Goal: Obtain resource: Obtain resource

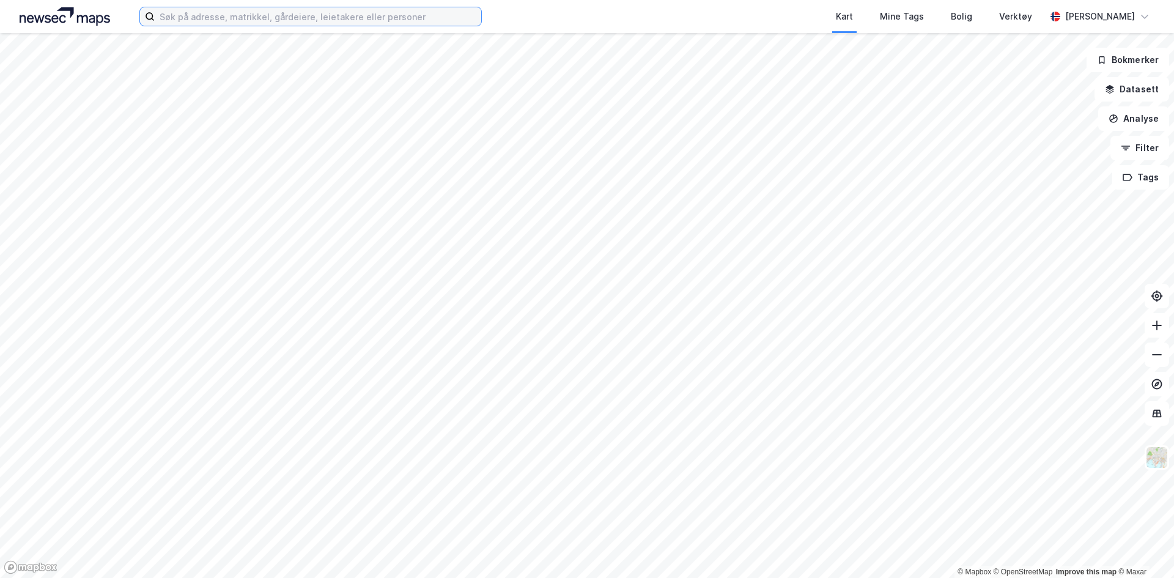
click at [422, 22] on input at bounding box center [318, 16] width 327 height 18
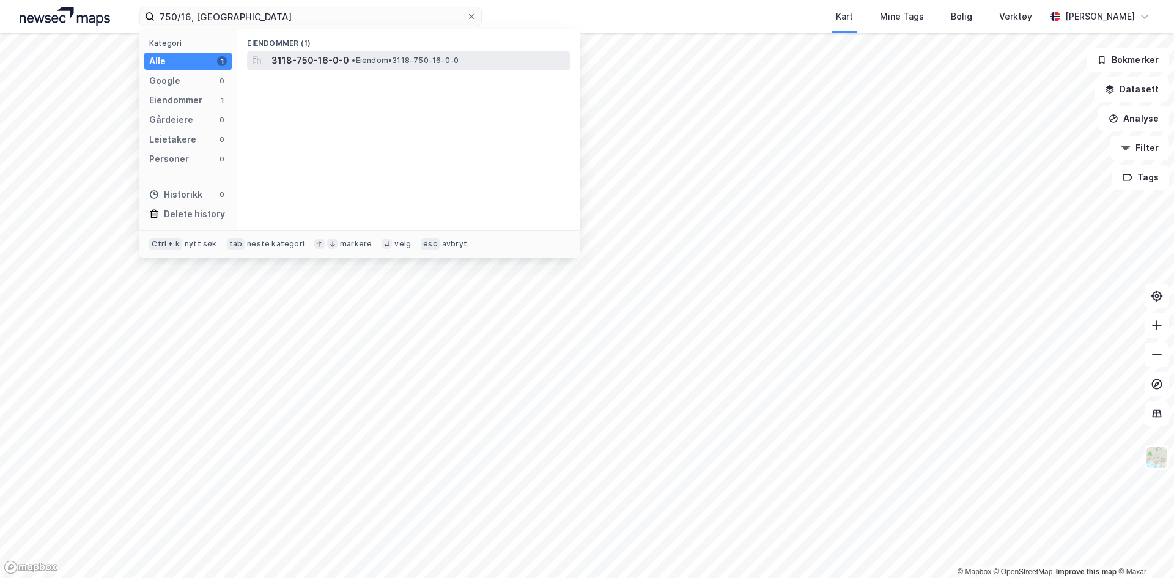
click at [375, 53] on div "3118-750-16-0-0 • Eiendom • 3118-750-16-0-0" at bounding box center [420, 60] width 296 height 15
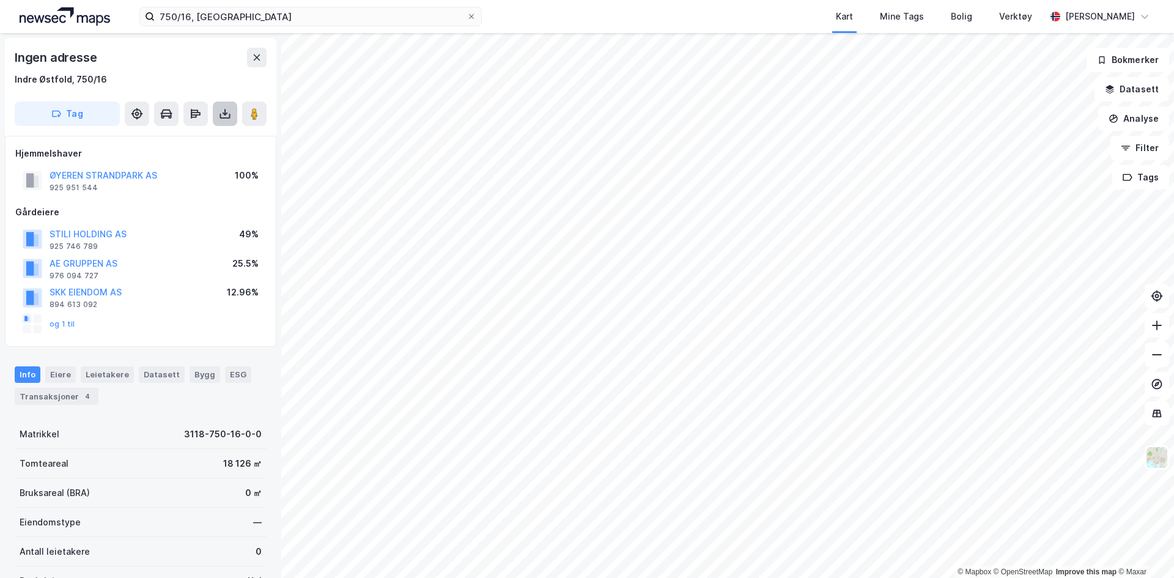
click at [231, 112] on icon at bounding box center [225, 114] width 12 height 12
click at [190, 146] on div "Last ned grunnbok" at bounding box center [172, 138] width 130 height 20
click at [187, 16] on input "750/16, [GEOGRAPHIC_DATA]" at bounding box center [311, 16] width 312 height 18
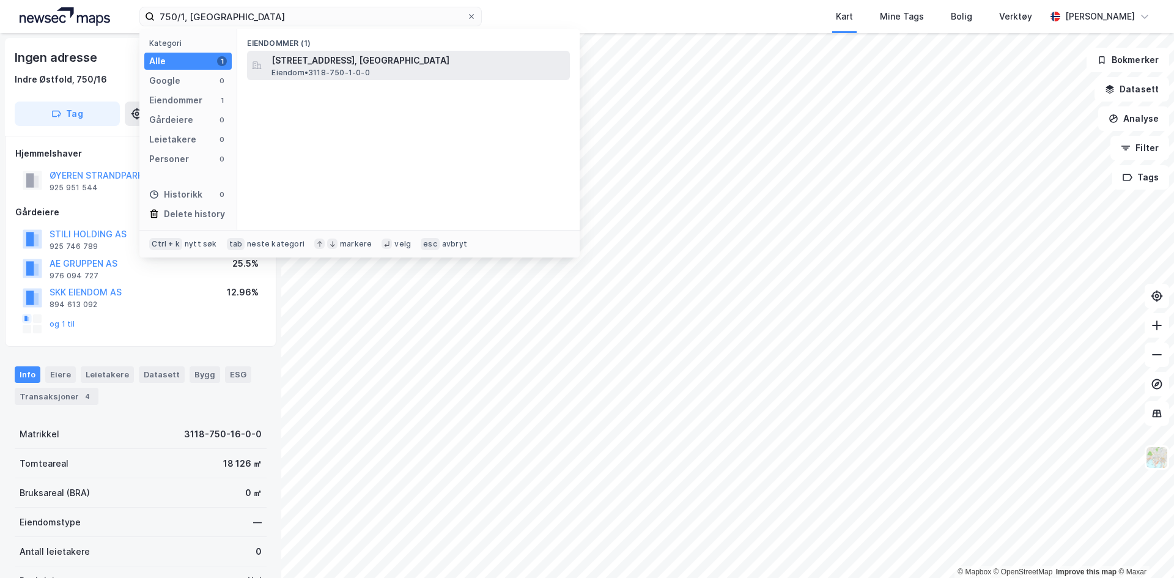
click at [319, 64] on span "[STREET_ADDRESS], [GEOGRAPHIC_DATA]" at bounding box center [419, 60] width 294 height 15
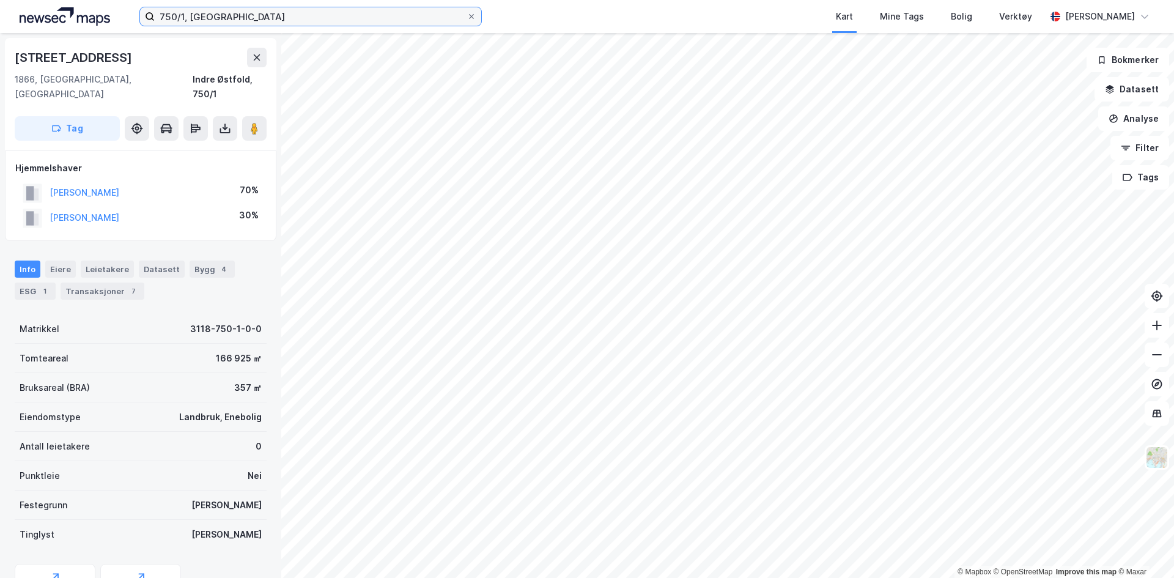
click at [184, 14] on input "750/1, [GEOGRAPHIC_DATA]" at bounding box center [311, 16] width 312 height 18
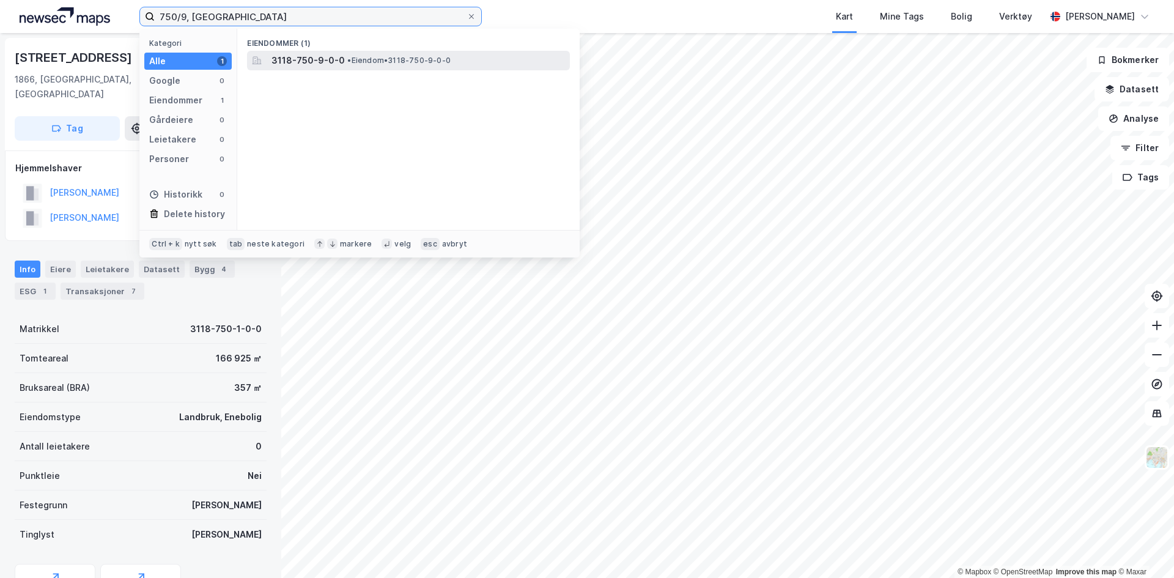
type input "750/9, [GEOGRAPHIC_DATA]"
click at [261, 51] on div "3118-750-9-0-0 • Eiendom • 3118-750-9-0-0" at bounding box center [408, 61] width 323 height 20
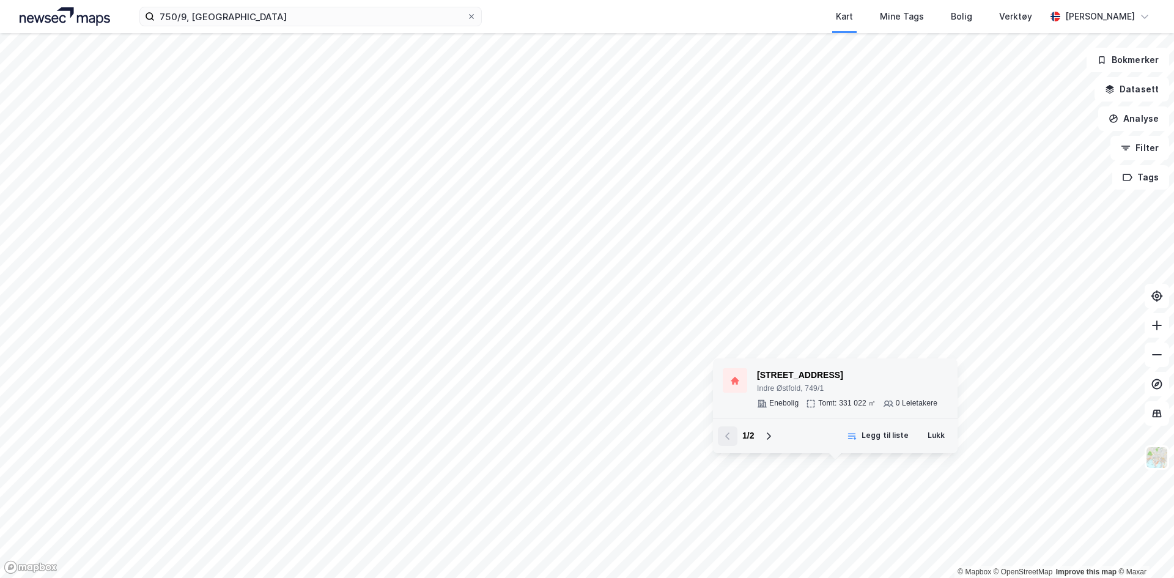
click at [778, 372] on div "[STREET_ADDRESS]" at bounding box center [847, 375] width 180 height 15
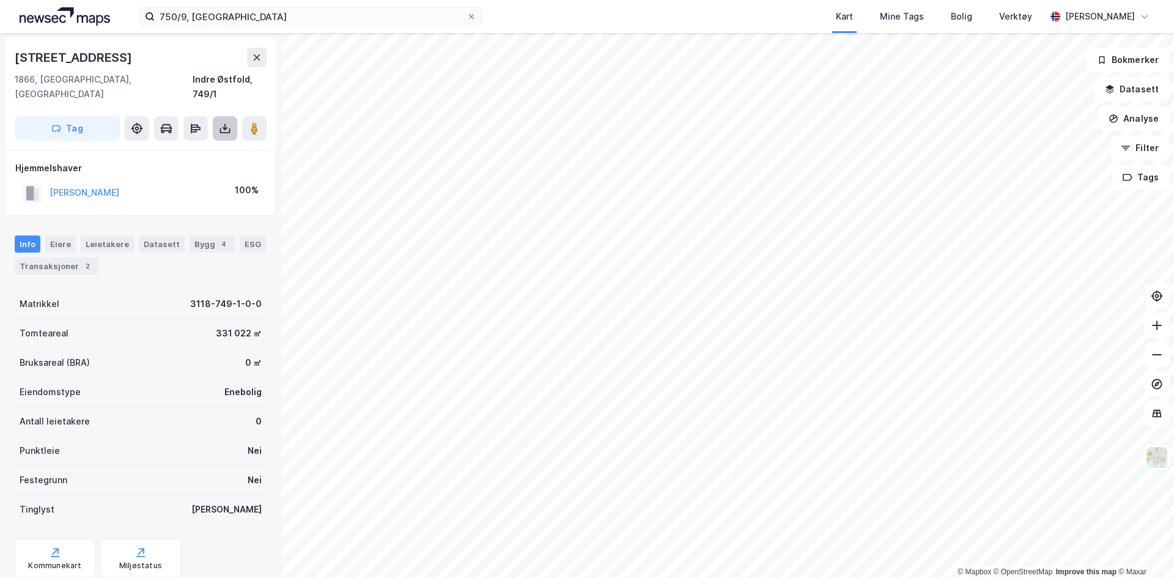
click at [221, 122] on button at bounding box center [225, 128] width 24 height 24
click at [163, 148] on div "Last ned grunnbok" at bounding box center [164, 153] width 71 height 10
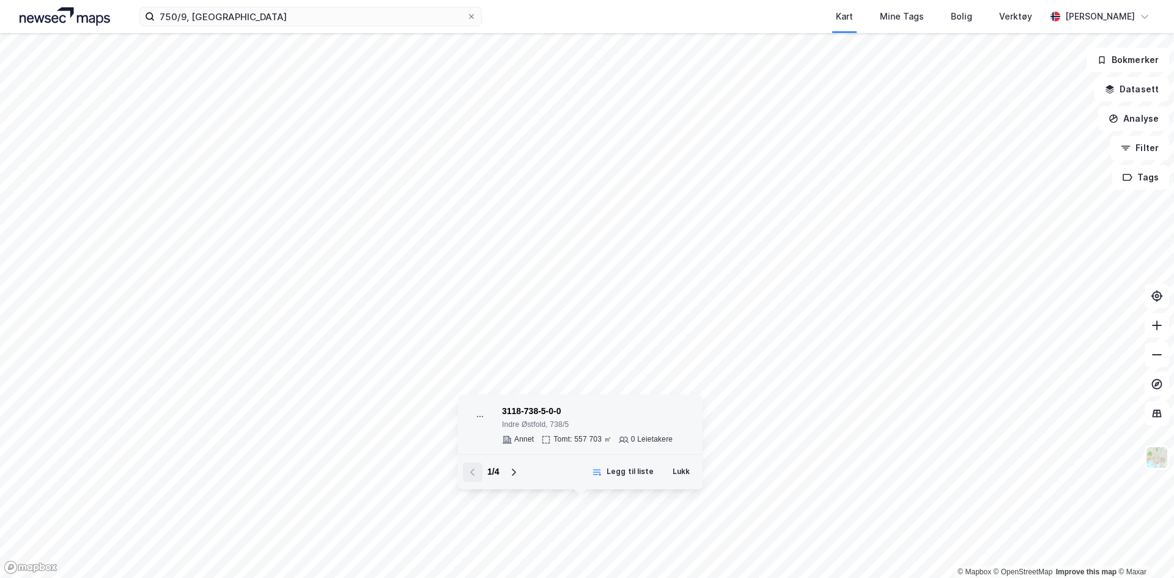
click at [531, 409] on div "3118-738-5-0-0" at bounding box center [587, 411] width 171 height 15
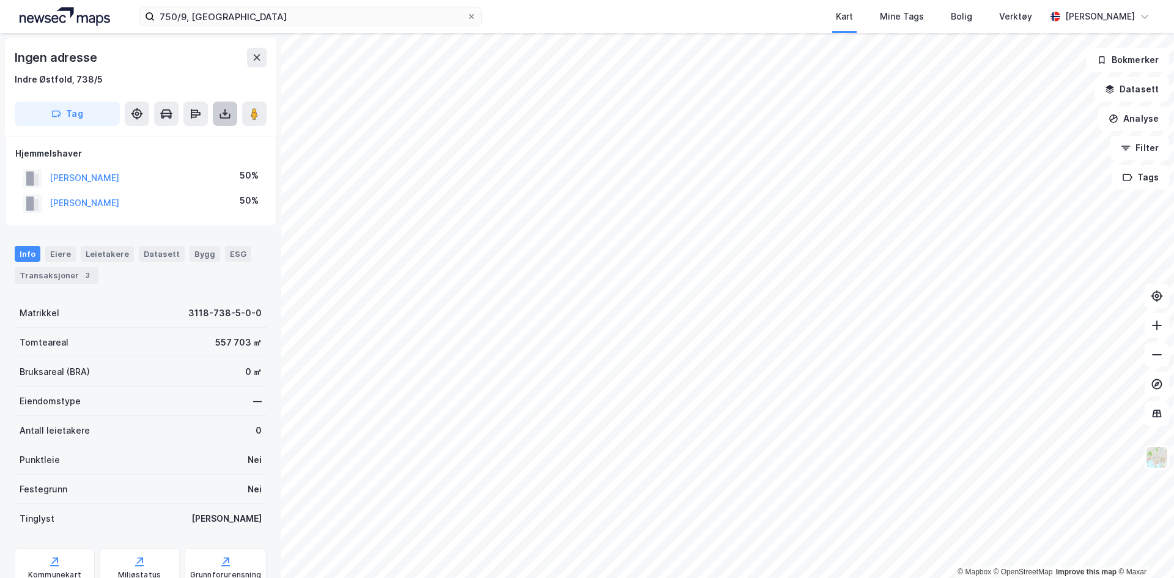
click at [222, 111] on icon at bounding box center [225, 114] width 12 height 12
click at [210, 139] on div "Last ned grunnbok" at bounding box center [172, 138] width 130 height 20
